Goal: Transaction & Acquisition: Purchase product/service

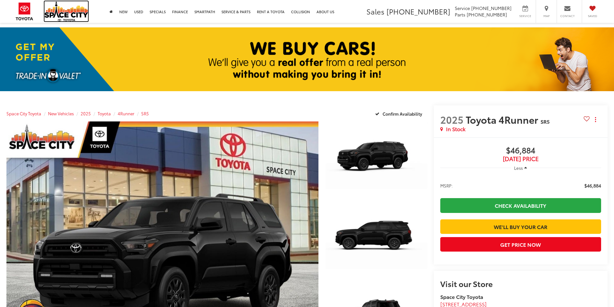
click at [65, 12] on img at bounding box center [66, 11] width 44 height 20
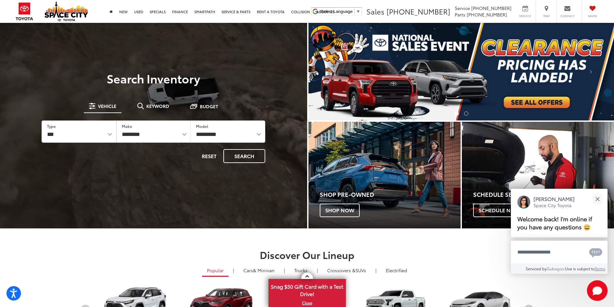
click at [523, 102] on img "carousel slide number 1 of 2" at bounding box center [461, 72] width 306 height 98
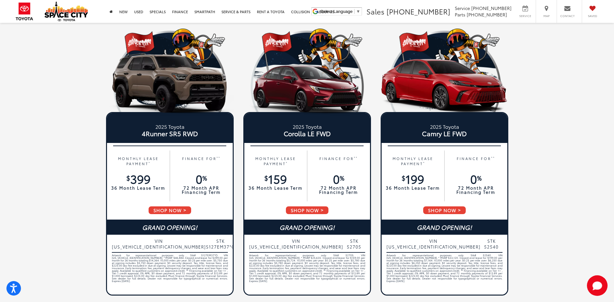
scroll to position [314, 0]
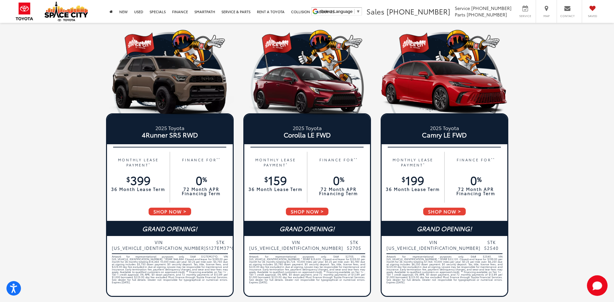
drag, startPoint x: 511, startPoint y: 255, endPoint x: 54, endPoint y: 222, distance: 458.1
click at [52, 224] on div "New Specials 2025 Toyota Tundra Double Cab 6.5' Bed SR RWD MONTHLY LEASE PAYMEN…" at bounding box center [307, 4] width 516 height 590
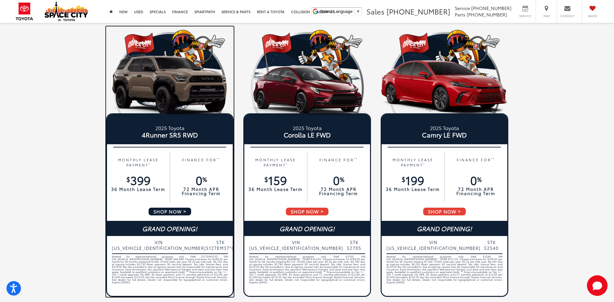
click at [162, 214] on span "SHOP NOW" at bounding box center [170, 211] width 44 height 9
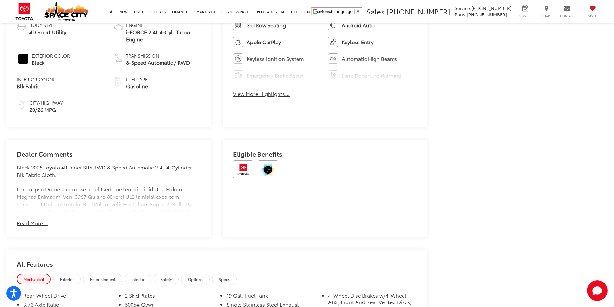
scroll to position [483, 0]
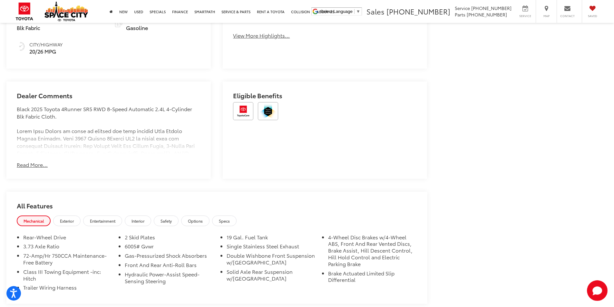
click at [37, 161] on button "Read More..." at bounding box center [32, 164] width 31 height 7
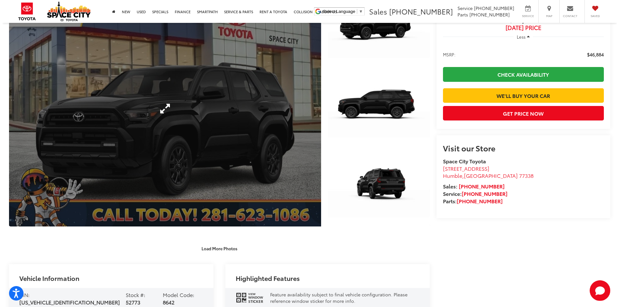
scroll to position [0, 0]
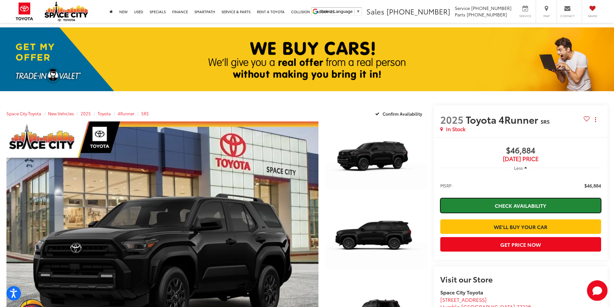
click at [506, 204] on link "Check Availability" at bounding box center [520, 205] width 161 height 15
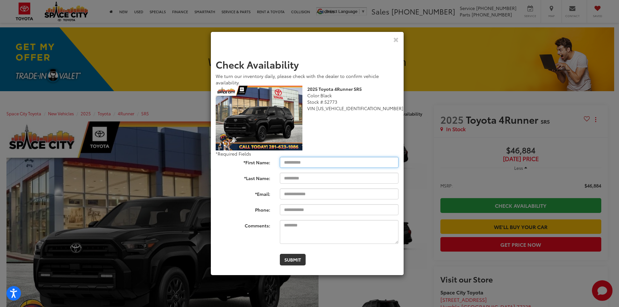
click at [319, 162] on input "*First Name:" at bounding box center [339, 162] width 119 height 11
type input "***"
type input "*******"
type input "**********"
click at [325, 224] on textarea "Comments:" at bounding box center [339, 232] width 119 height 24
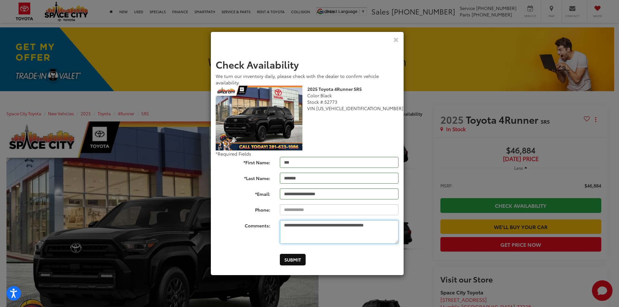
type textarea "**********"
click at [295, 260] on button "Submit" at bounding box center [293, 260] width 26 height 12
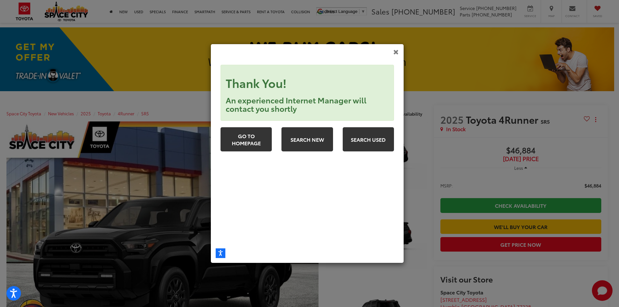
click at [396, 52] on icon "Close" at bounding box center [395, 51] width 5 height 7
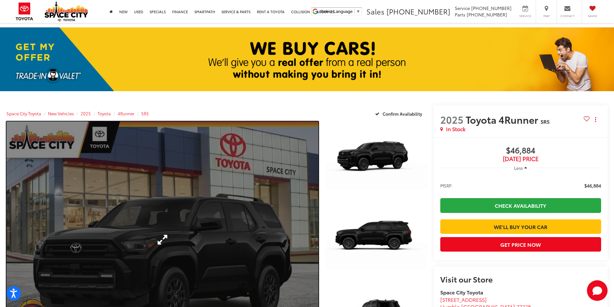
click at [168, 231] on link "Expand Photo 0" at bounding box center [162, 239] width 312 height 236
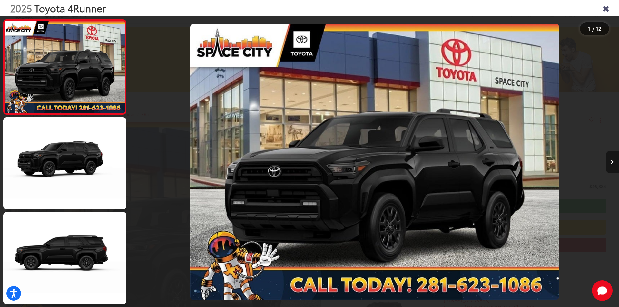
click at [611, 163] on icon "Next image" at bounding box center [611, 162] width 3 height 5
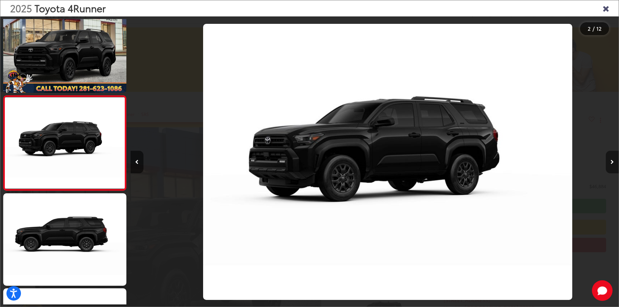
scroll to position [0, 488]
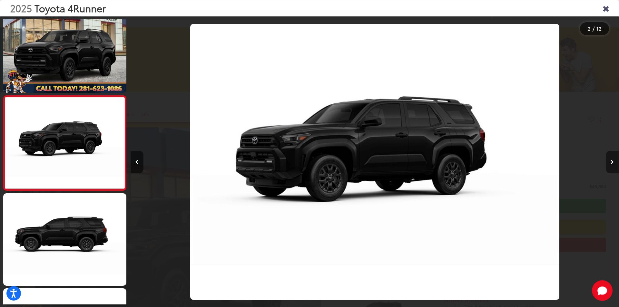
click at [611, 163] on icon "Next image" at bounding box center [611, 162] width 3 height 5
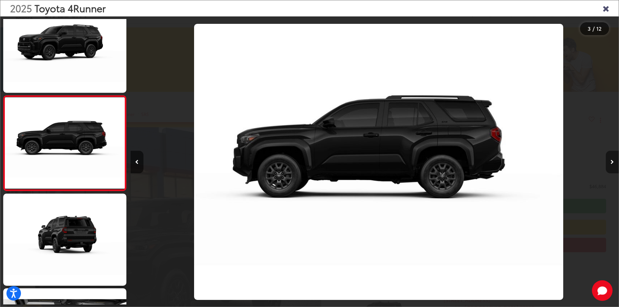
scroll to position [0, 976]
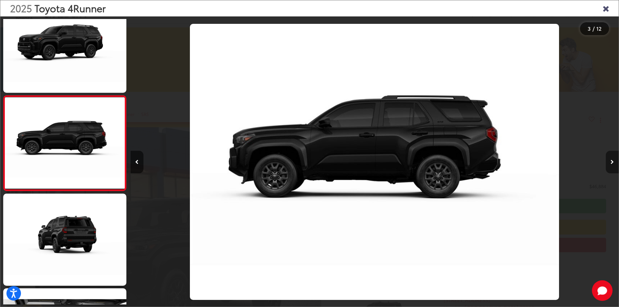
click at [611, 163] on icon "Next image" at bounding box center [611, 162] width 3 height 5
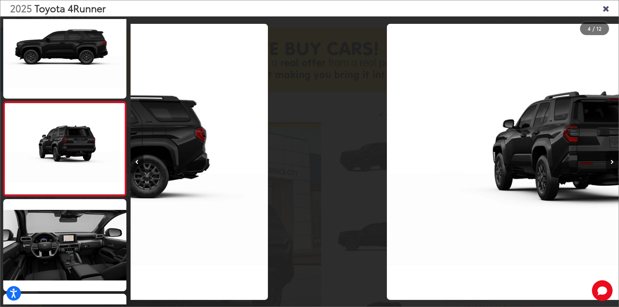
scroll to position [209, 0]
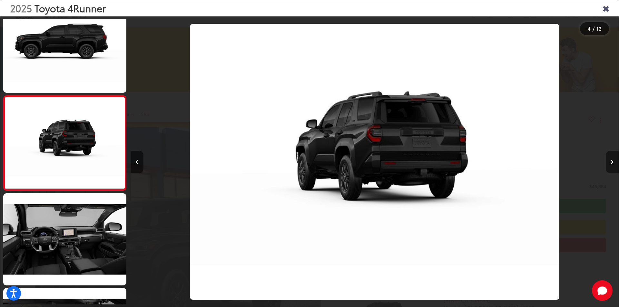
click at [611, 163] on icon "Next image" at bounding box center [611, 162] width 3 height 5
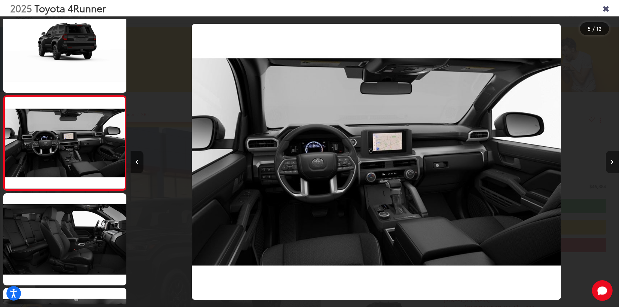
scroll to position [0, 1952]
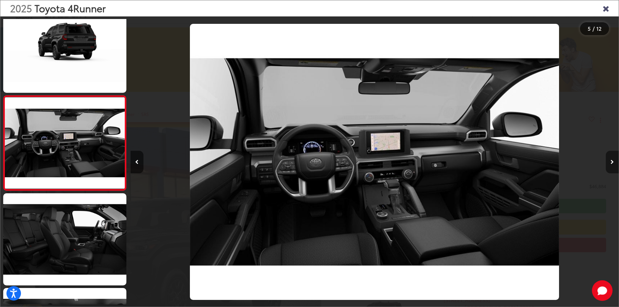
click at [611, 163] on icon "Next image" at bounding box center [611, 162] width 3 height 5
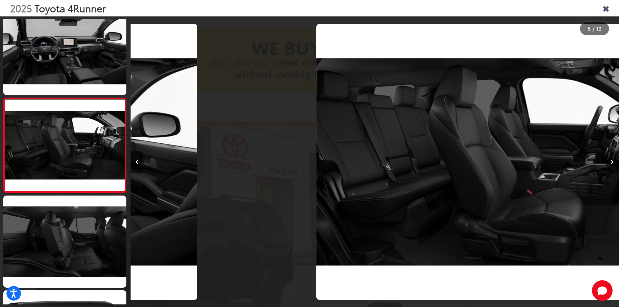
scroll to position [398, 0]
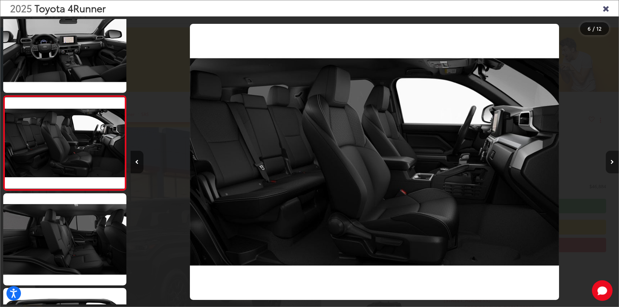
click at [611, 163] on icon "Next image" at bounding box center [611, 162] width 3 height 5
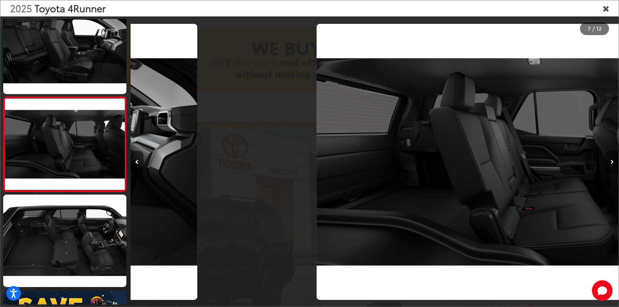
scroll to position [493, 0]
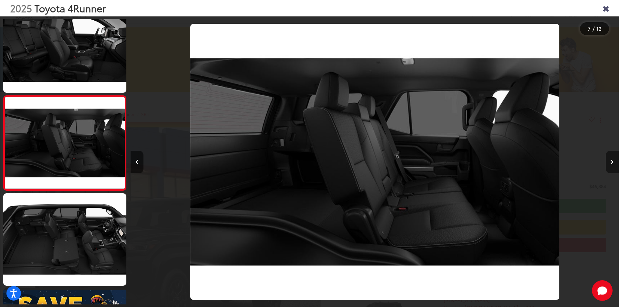
click at [611, 163] on icon "Next image" at bounding box center [611, 162] width 3 height 5
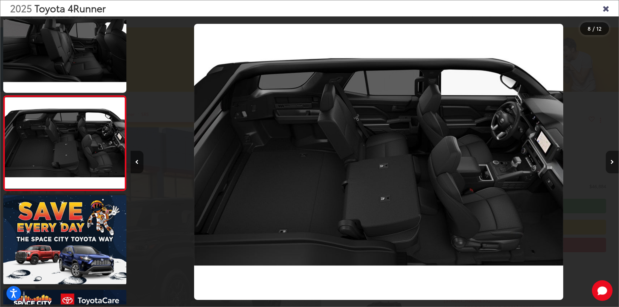
scroll to position [0, 3416]
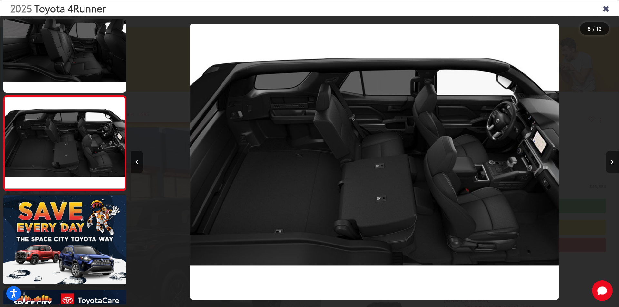
click at [611, 163] on icon "Next image" at bounding box center [611, 162] width 3 height 5
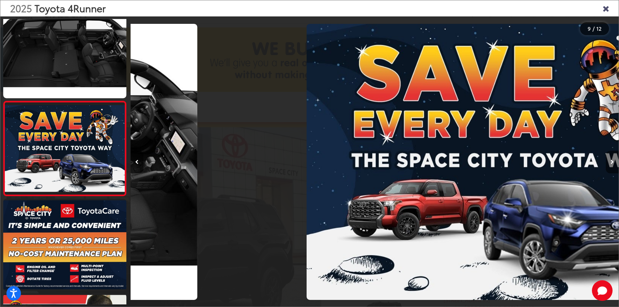
scroll to position [0, 0]
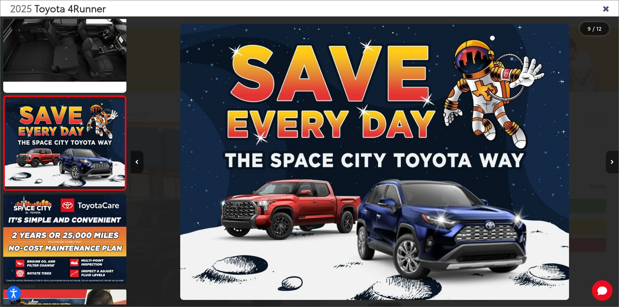
click at [611, 163] on icon "Next image" at bounding box center [611, 162] width 3 height 5
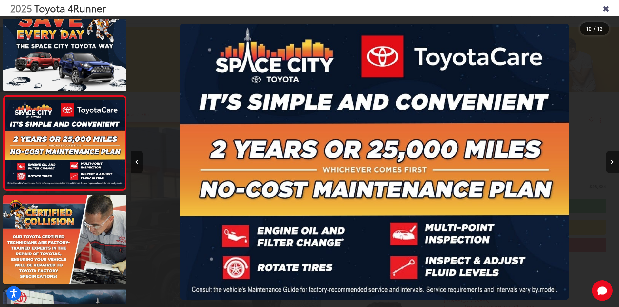
click at [606, 9] on icon "Close gallery" at bounding box center [605, 8] width 6 height 8
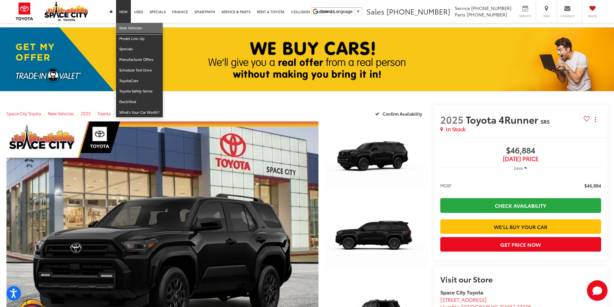
click at [123, 28] on link "New Vehicles" at bounding box center [139, 28] width 47 height 11
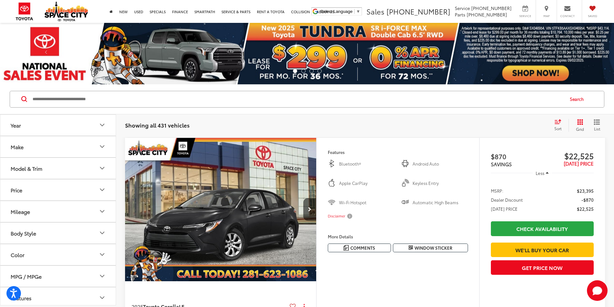
click at [59, 170] on button "Model & Trim" at bounding box center [58, 168] width 116 height 21
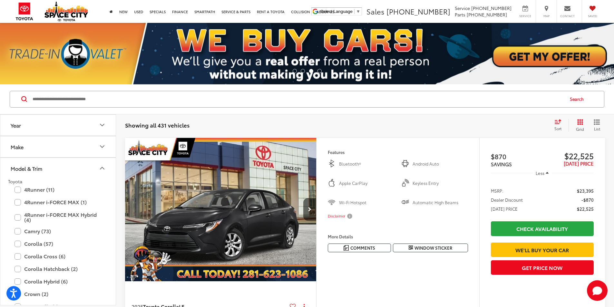
click at [14, 190] on div "4Runner (11) All Trims Or select individual trims SR5 (5) TRD Off-Road Premium …" at bounding box center [58, 189] width 100 height 11
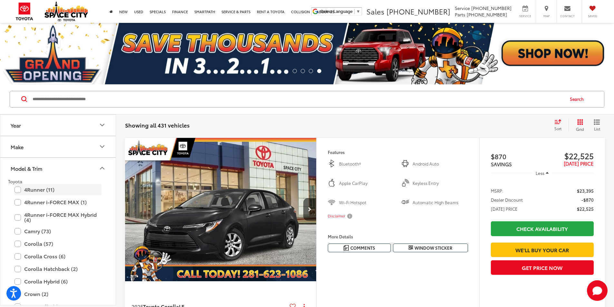
click at [17, 190] on label "4Runner (11)" at bounding box center [58, 189] width 87 height 11
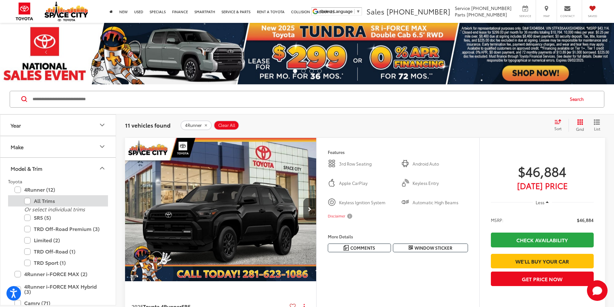
click at [27, 200] on label "All Trims" at bounding box center [62, 200] width 77 height 11
click at [29, 201] on label "All Trims" at bounding box center [62, 200] width 77 height 11
click at [17, 189] on label "4Runner (12)" at bounding box center [58, 189] width 87 height 11
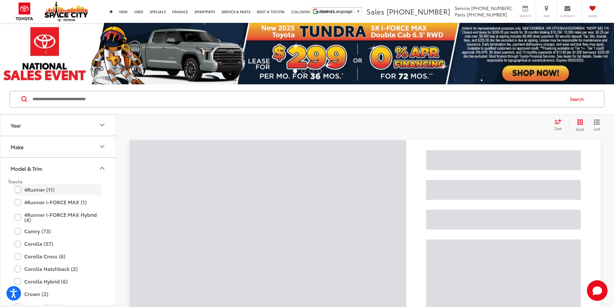
click at [17, 190] on label "4Runner (11)" at bounding box center [58, 189] width 87 height 11
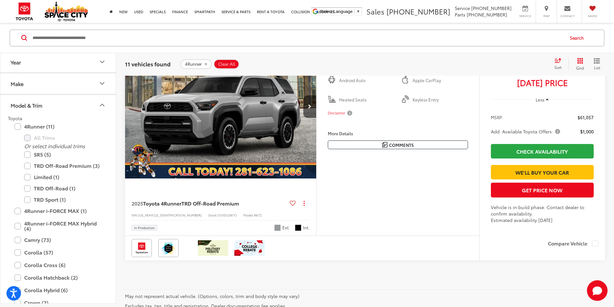
scroll to position [2546, 0]
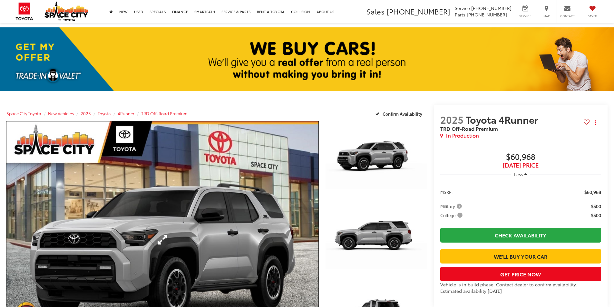
click at [212, 218] on link "Expand Photo 0" at bounding box center [162, 239] width 312 height 236
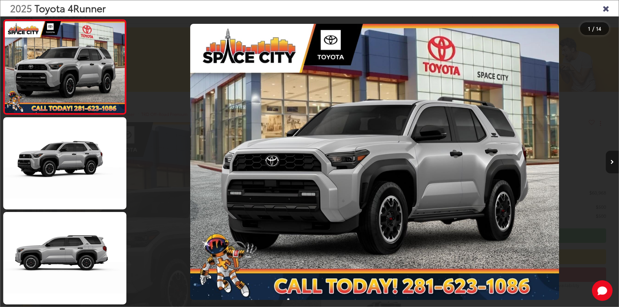
click at [611, 163] on icon "Next image" at bounding box center [611, 162] width 3 height 5
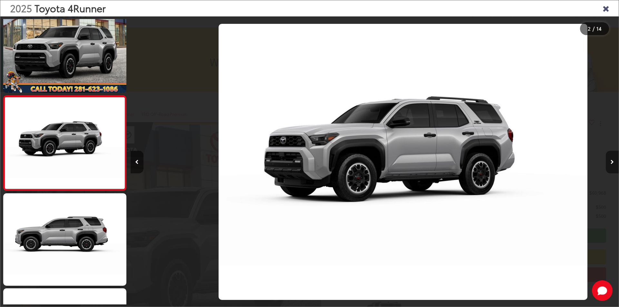
scroll to position [0, 484]
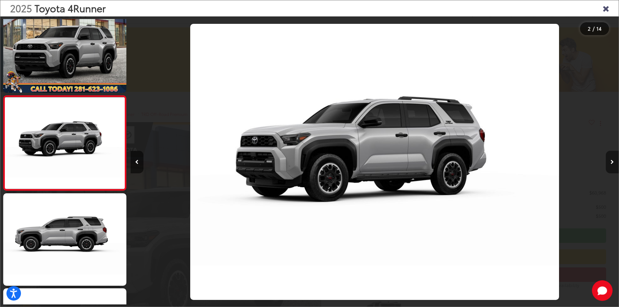
click at [610, 163] on button "Next image" at bounding box center [612, 162] width 13 height 23
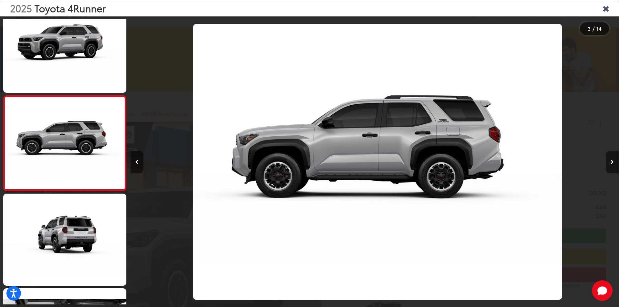
scroll to position [0, 976]
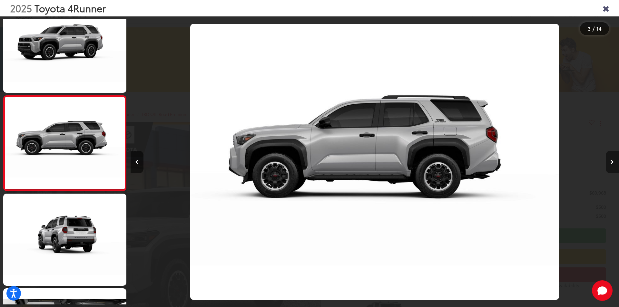
click at [610, 163] on button "Next image" at bounding box center [612, 162] width 13 height 23
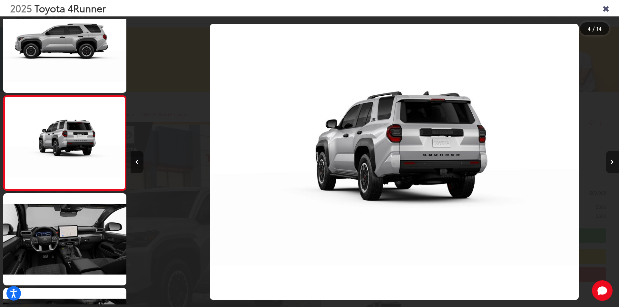
scroll to position [0, 1464]
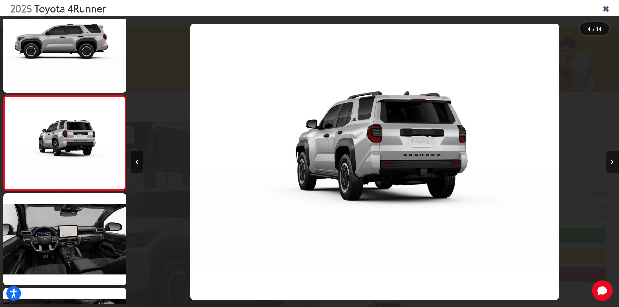
click at [610, 163] on button "Next image" at bounding box center [612, 162] width 13 height 23
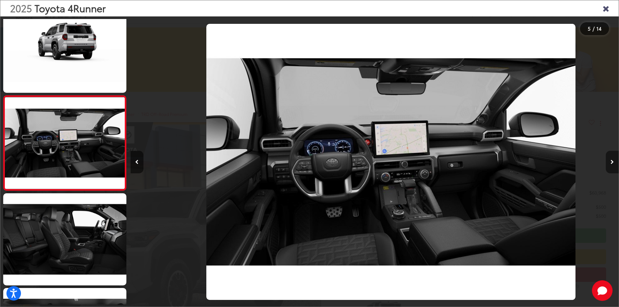
scroll to position [0, 1952]
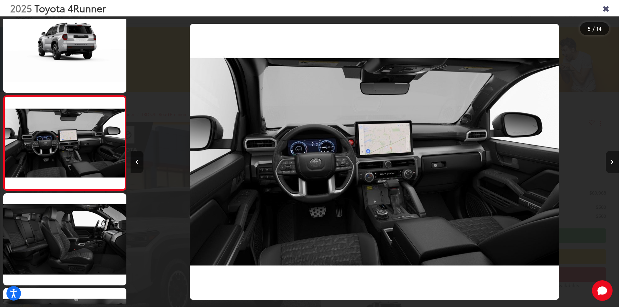
click at [610, 163] on button "Next image" at bounding box center [612, 162] width 13 height 23
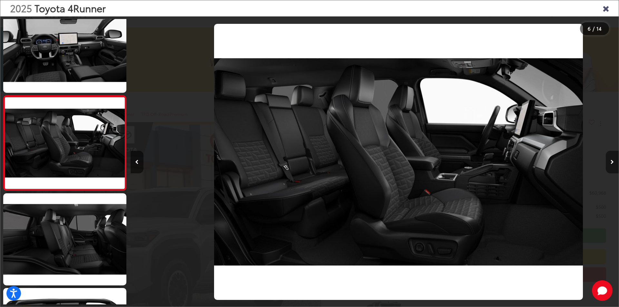
scroll to position [0, 2440]
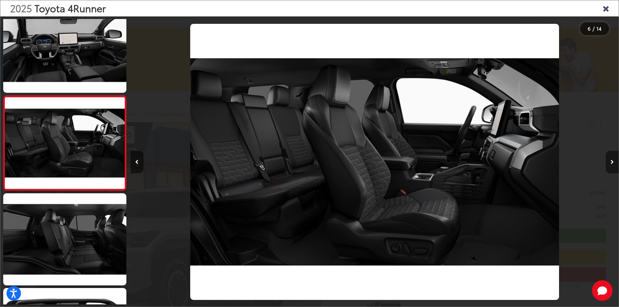
click at [610, 163] on button "Next image" at bounding box center [612, 162] width 13 height 23
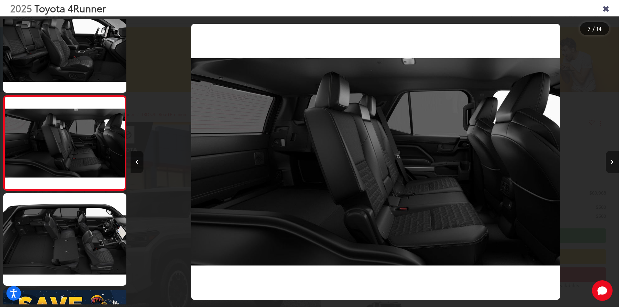
scroll to position [0, 2928]
click at [610, 163] on button "Next image" at bounding box center [612, 162] width 13 height 23
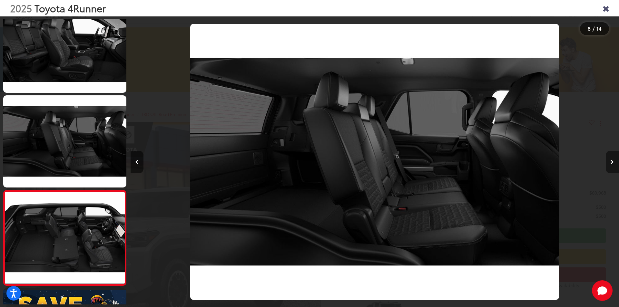
scroll to position [0, 2972]
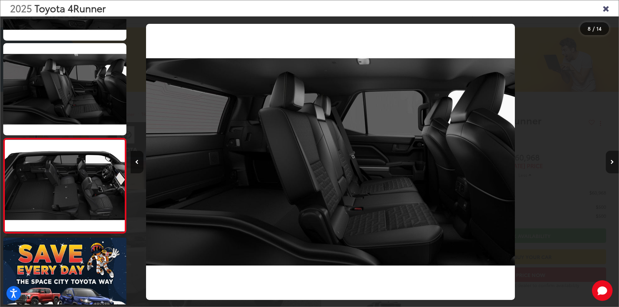
click at [610, 163] on button "Next image" at bounding box center [612, 162] width 13 height 23
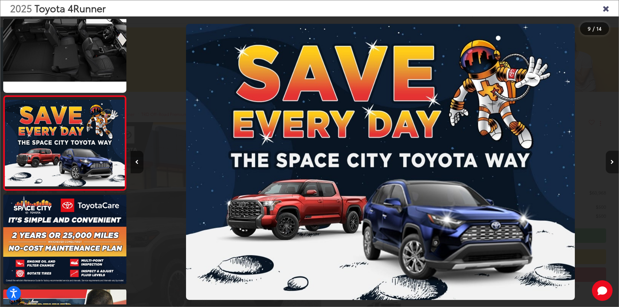
scroll to position [0, 3904]
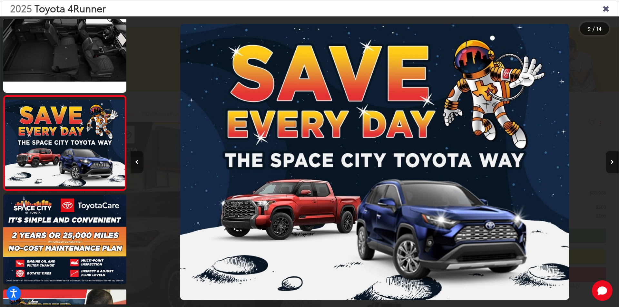
click at [136, 164] on icon "Previous image" at bounding box center [137, 162] width 4 height 5
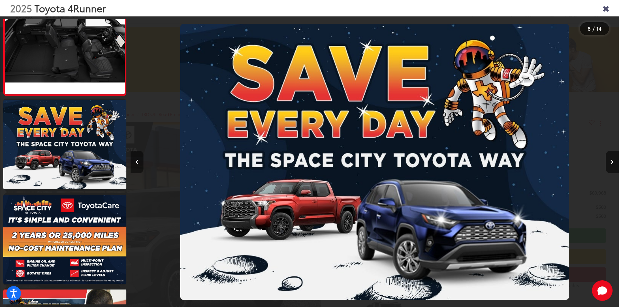
scroll to position [0, 0]
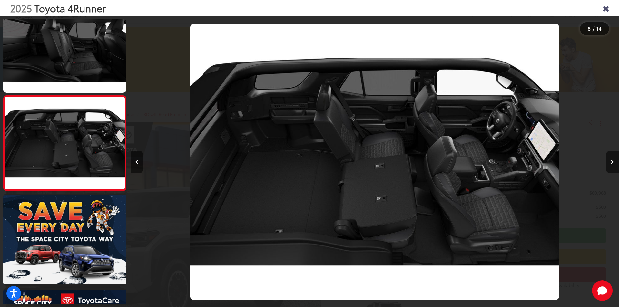
click at [604, 8] on icon "Close gallery" at bounding box center [605, 8] width 6 height 8
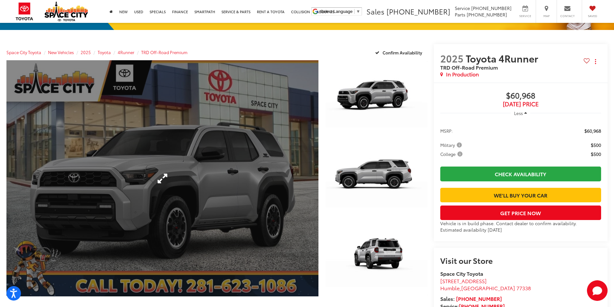
scroll to position [161, 0]
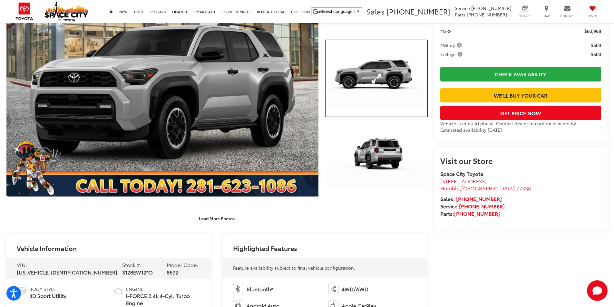
click at [388, 74] on link "Expand Photo 2" at bounding box center [376, 78] width 102 height 76
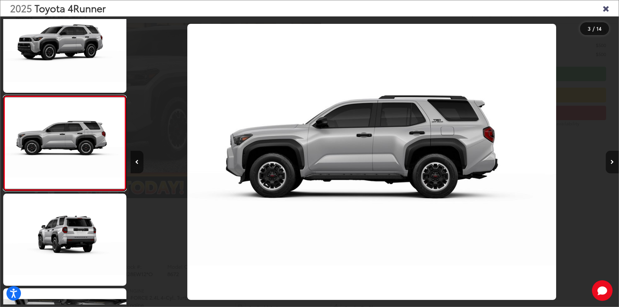
scroll to position [0, 976]
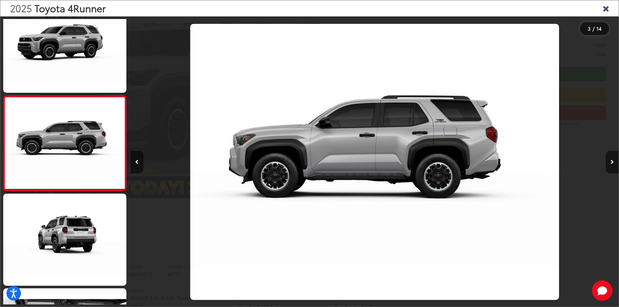
click at [324, 152] on img "2025 Toyota 4Runner TRD Off-Road Premium 2" at bounding box center [374, 162] width 369 height 277
click at [602, 8] on icon "Close gallery" at bounding box center [605, 8] width 6 height 8
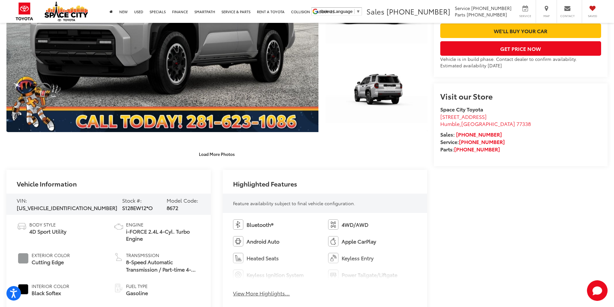
scroll to position [0, 0]
